Goal: Task Accomplishment & Management: Manage account settings

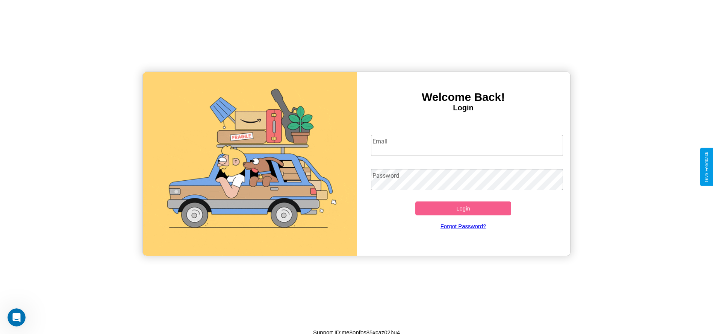
click at [467, 145] on input "Email" at bounding box center [467, 145] width 192 height 21
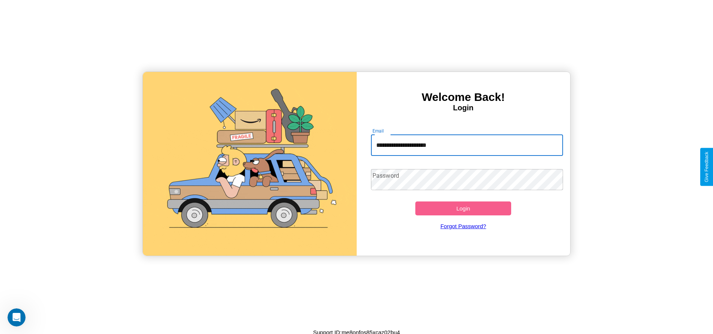
type input "**********"
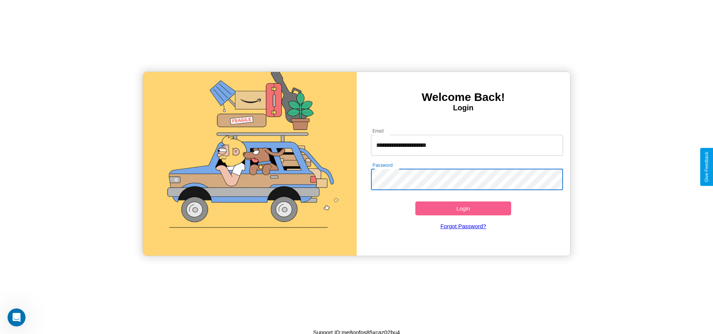
click at [463, 208] on button "Login" at bounding box center [463, 208] width 96 height 14
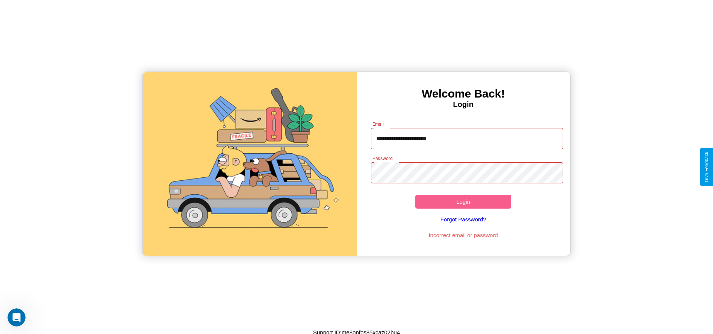
click at [463, 201] on button "Login" at bounding box center [463, 201] width 96 height 14
